Goal: Transaction & Acquisition: Subscribe to service/newsletter

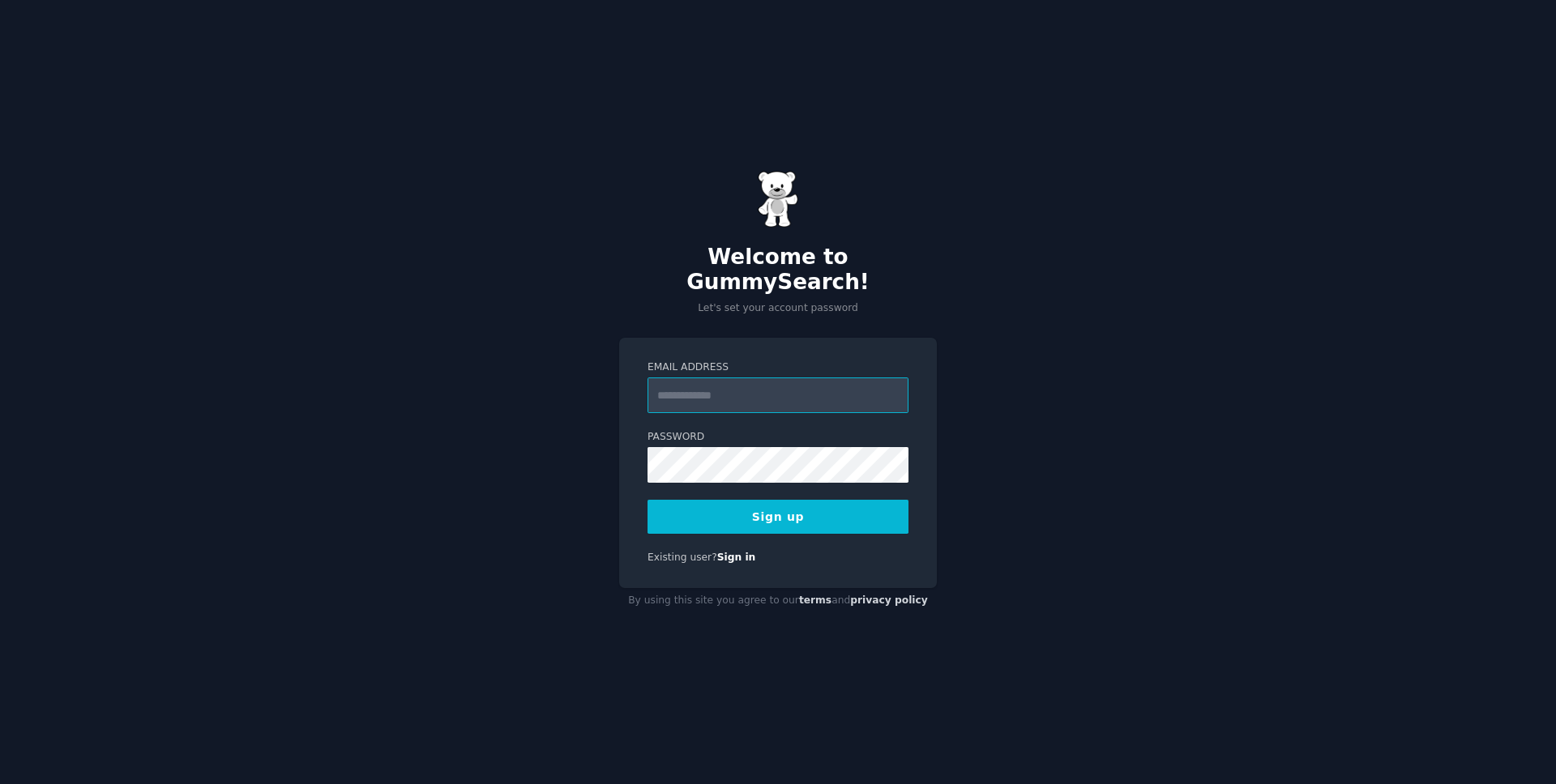
click at [713, 377] on input "Email Address" at bounding box center [778, 395] width 261 height 36
click at [766, 391] on input "Email Address" at bounding box center [778, 395] width 261 height 36
type input "**********"
click at [779, 503] on button "Sign up" at bounding box center [778, 517] width 261 height 34
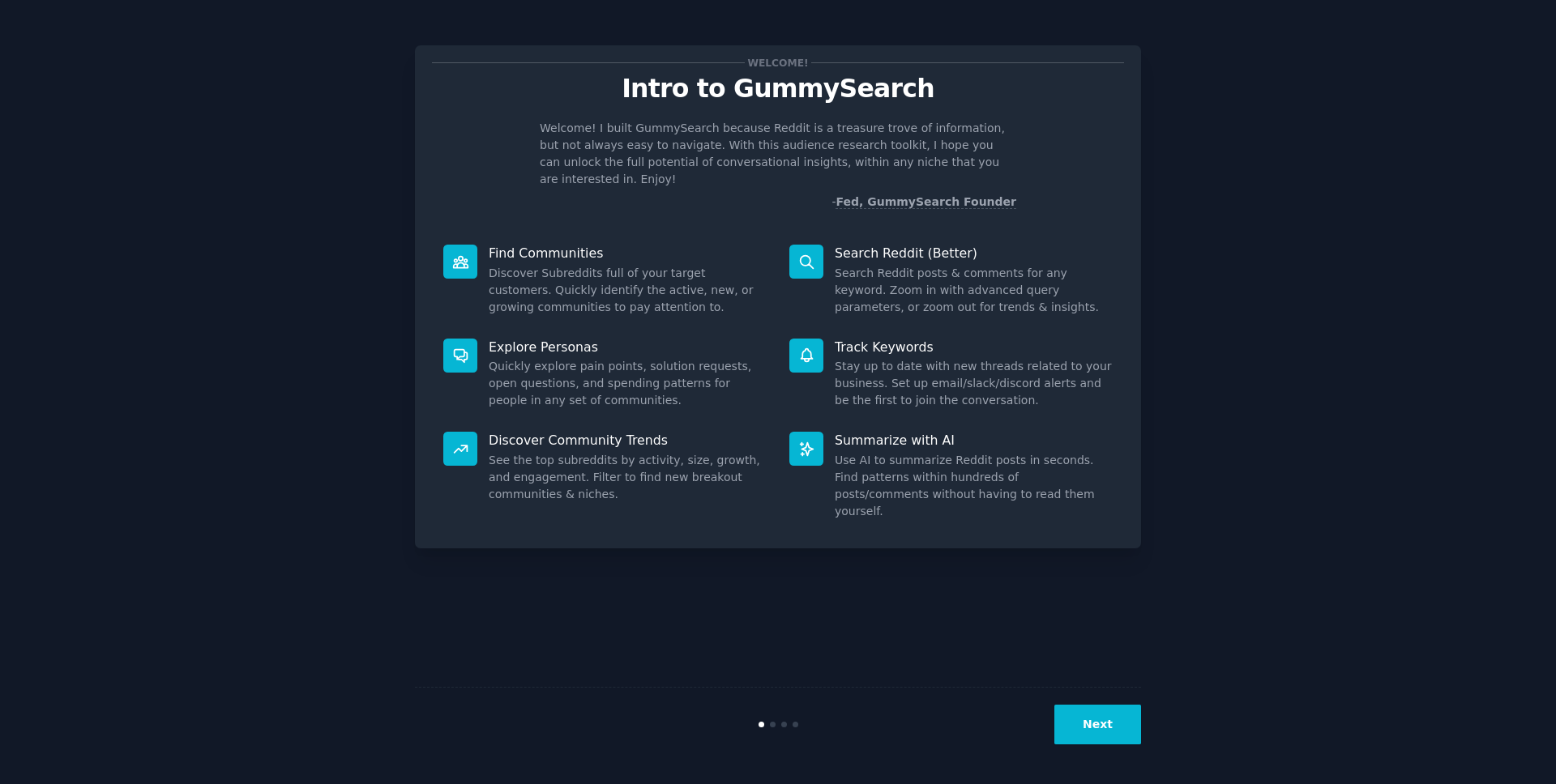
click at [1043, 647] on div "Welcome! Intro to GummySearch Welcome! I built GummySearch because Reddit is a …" at bounding box center [778, 392] width 726 height 739
click at [1084, 711] on button "Next" at bounding box center [1098, 724] width 87 height 40
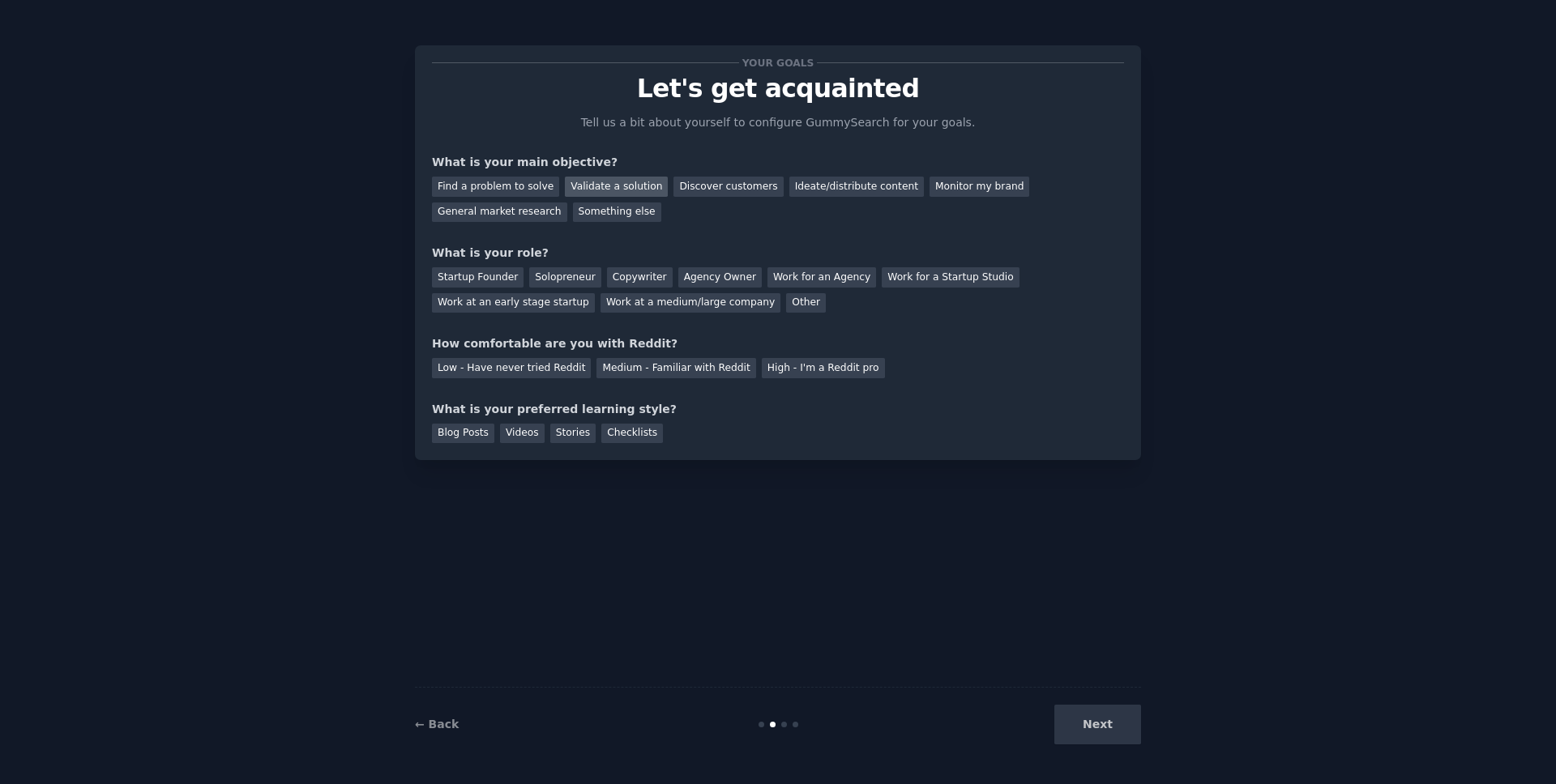
click at [634, 191] on div "Validate a solution" at bounding box center [616, 187] width 103 height 20
click at [498, 190] on div "Find a problem to solve" at bounding box center [496, 187] width 128 height 20
click at [625, 186] on div "Validate a solution" at bounding box center [616, 187] width 103 height 20
click at [482, 192] on div "Find a problem to solve" at bounding box center [496, 187] width 128 height 20
click at [791, 220] on div "Find a problem to solve Validate a solution Discover customers Ideate/distribut…" at bounding box center [778, 196] width 692 height 51
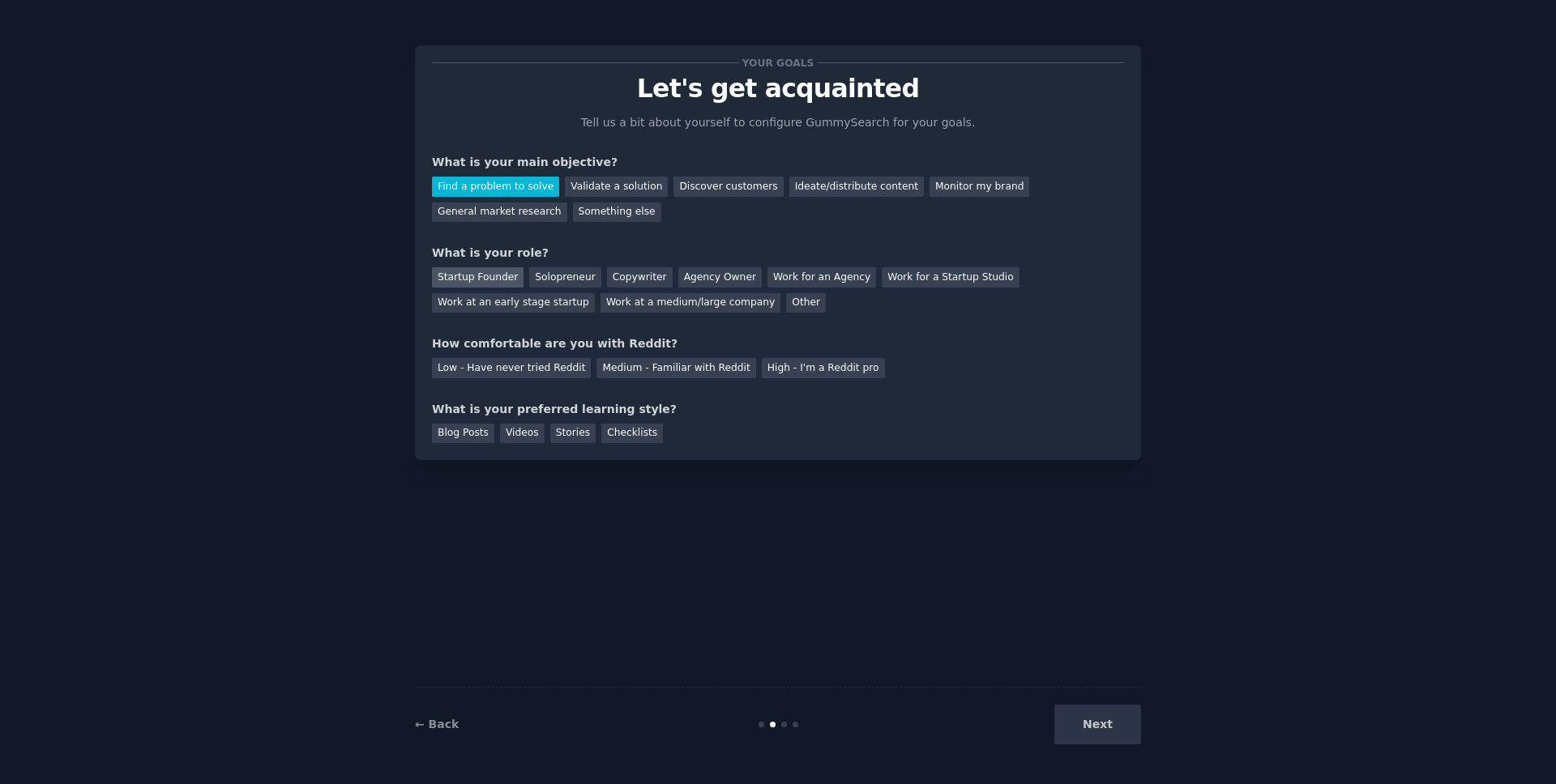
click at [503, 284] on div "Startup Founder" at bounding box center [477, 277] width 92 height 20
click at [639, 373] on div "Medium - Familiar with Reddit" at bounding box center [676, 368] width 159 height 20
click at [454, 432] on div "Blog Posts" at bounding box center [463, 434] width 62 height 20
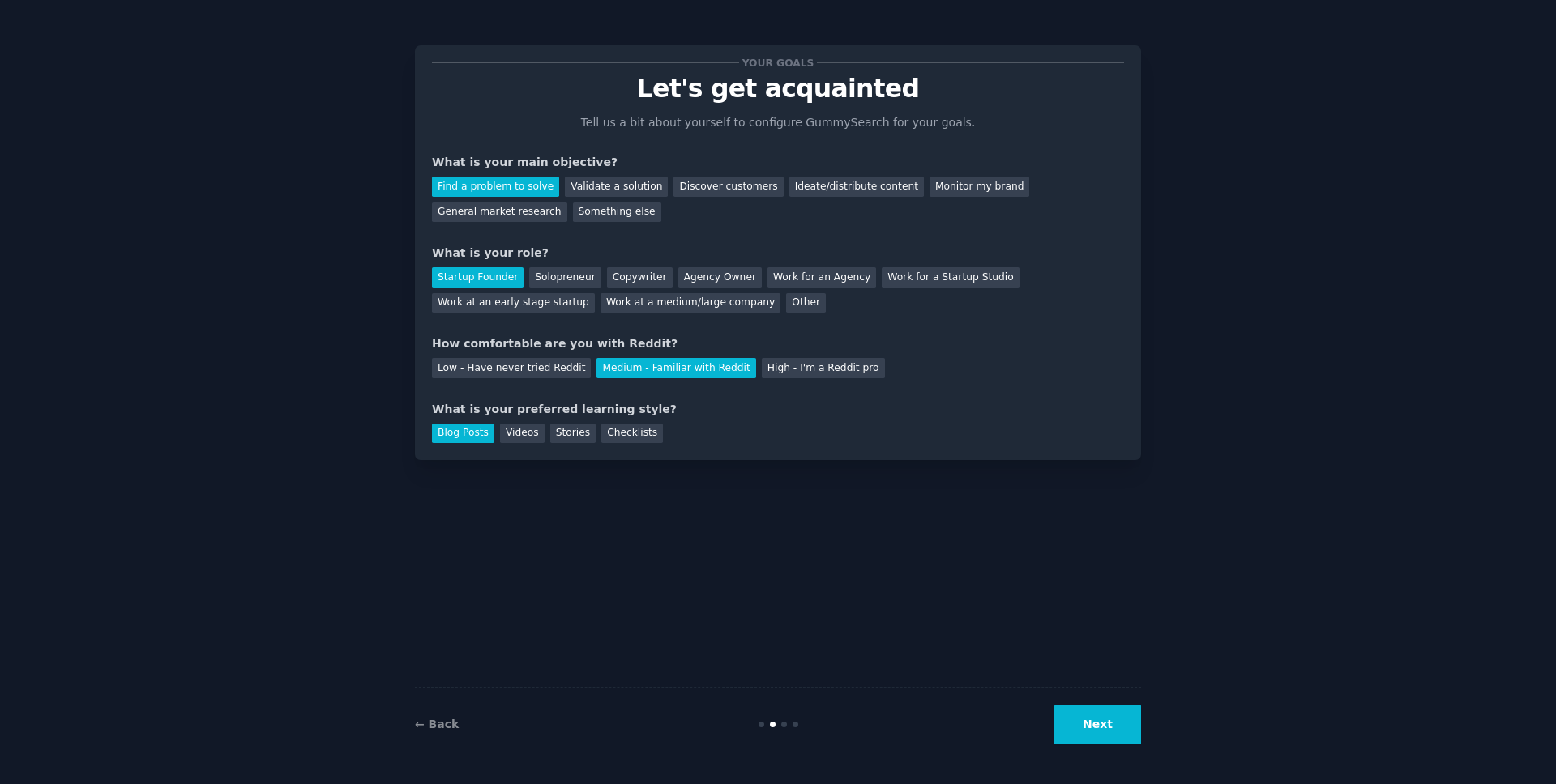
click at [623, 411] on div "What is your preferred learning style?" at bounding box center [778, 410] width 692 height 17
click at [1092, 731] on button "Next" at bounding box center [1098, 724] width 87 height 40
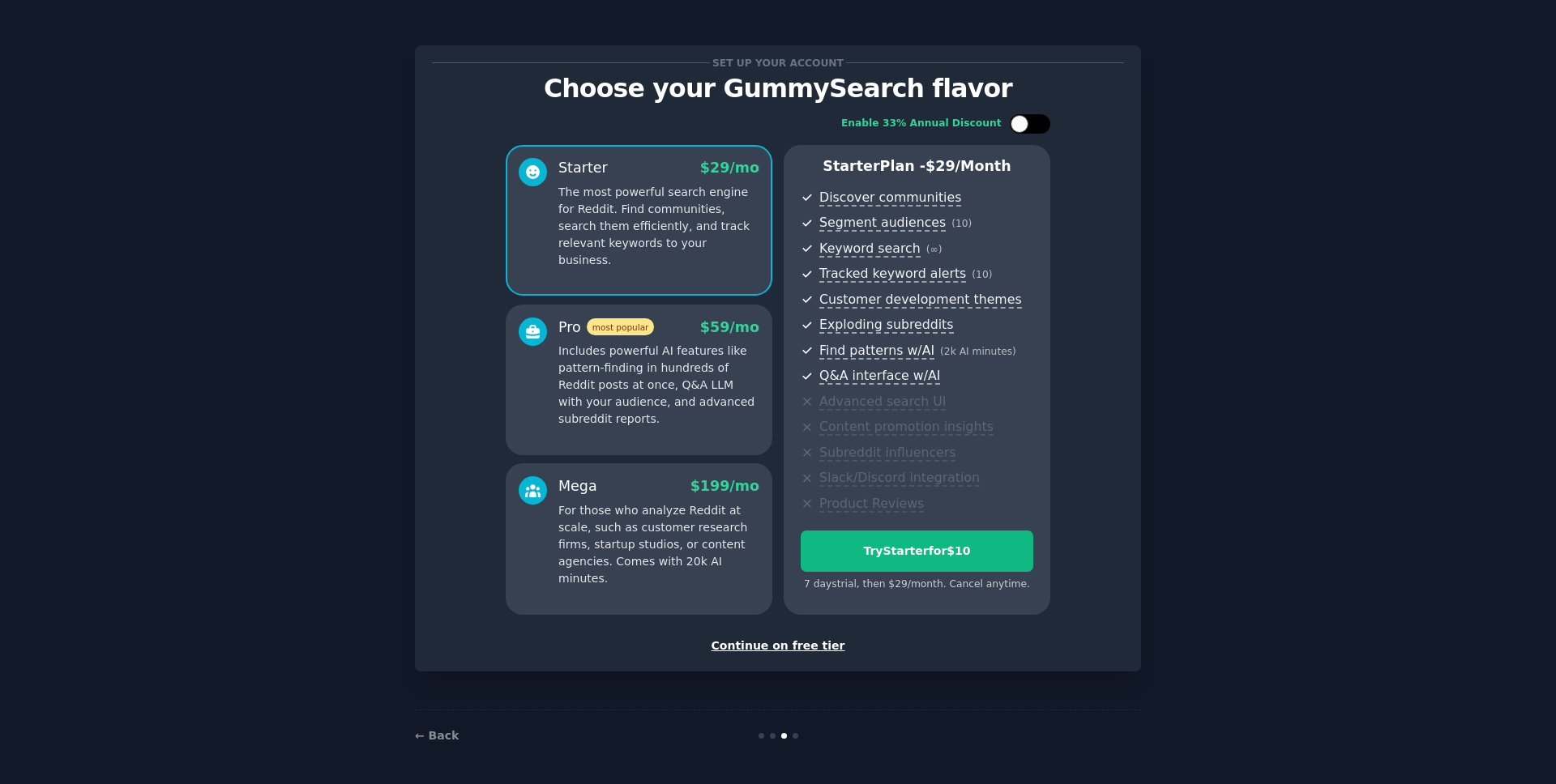
click at [1030, 127] on div at bounding box center [1031, 124] width 41 height 19
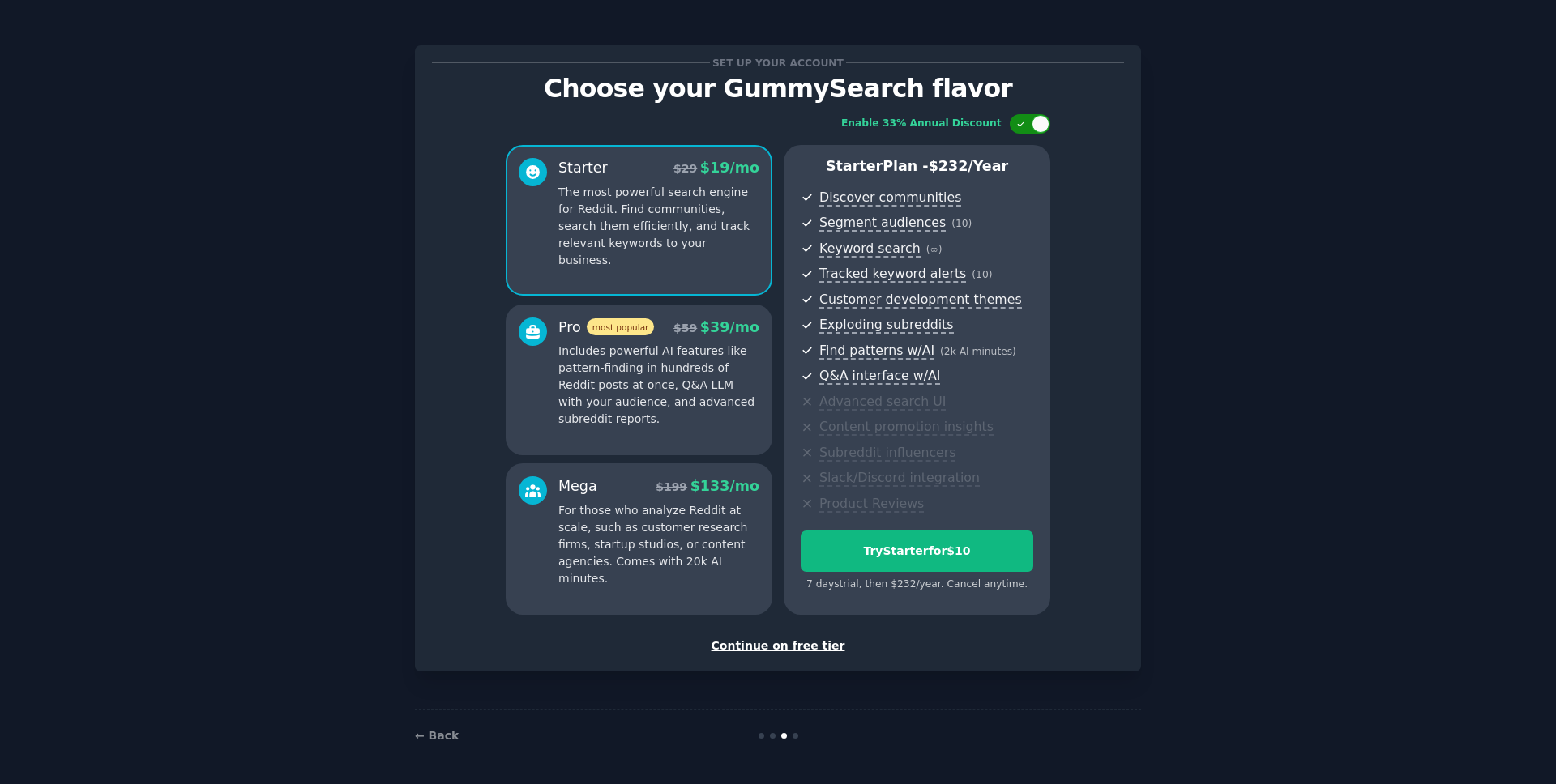
click at [1030, 127] on div at bounding box center [1031, 124] width 41 height 19
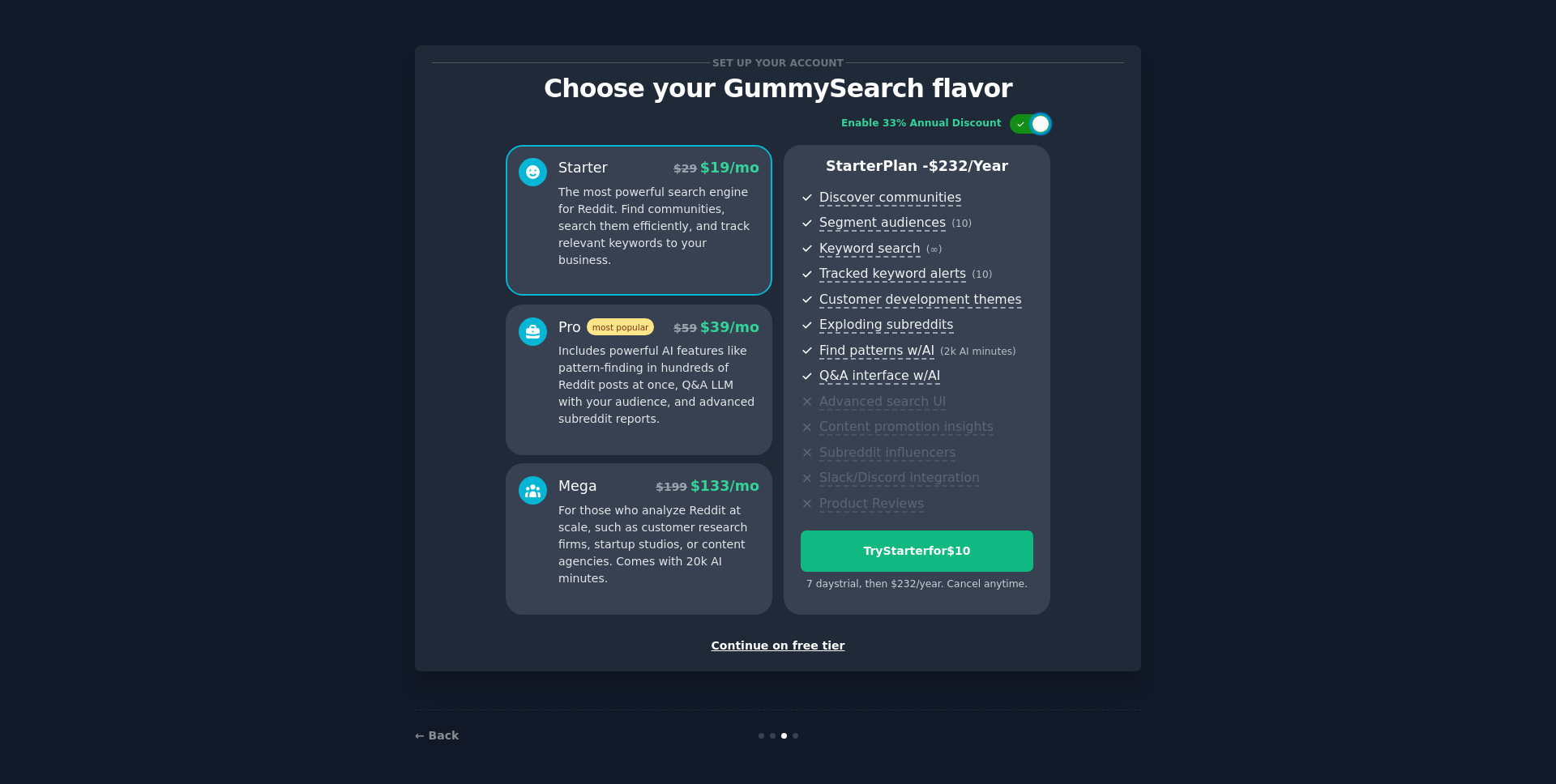
checkbox input "false"
drag, startPoint x: 814, startPoint y: 587, endPoint x: 1009, endPoint y: 589, distance: 195.0
click at [1009, 589] on div "7 days trial, then $ 29 /month . Cancel anytime." at bounding box center [917, 585] width 232 height 15
